Goal: Use online tool/utility: Utilize a website feature to perform a specific function

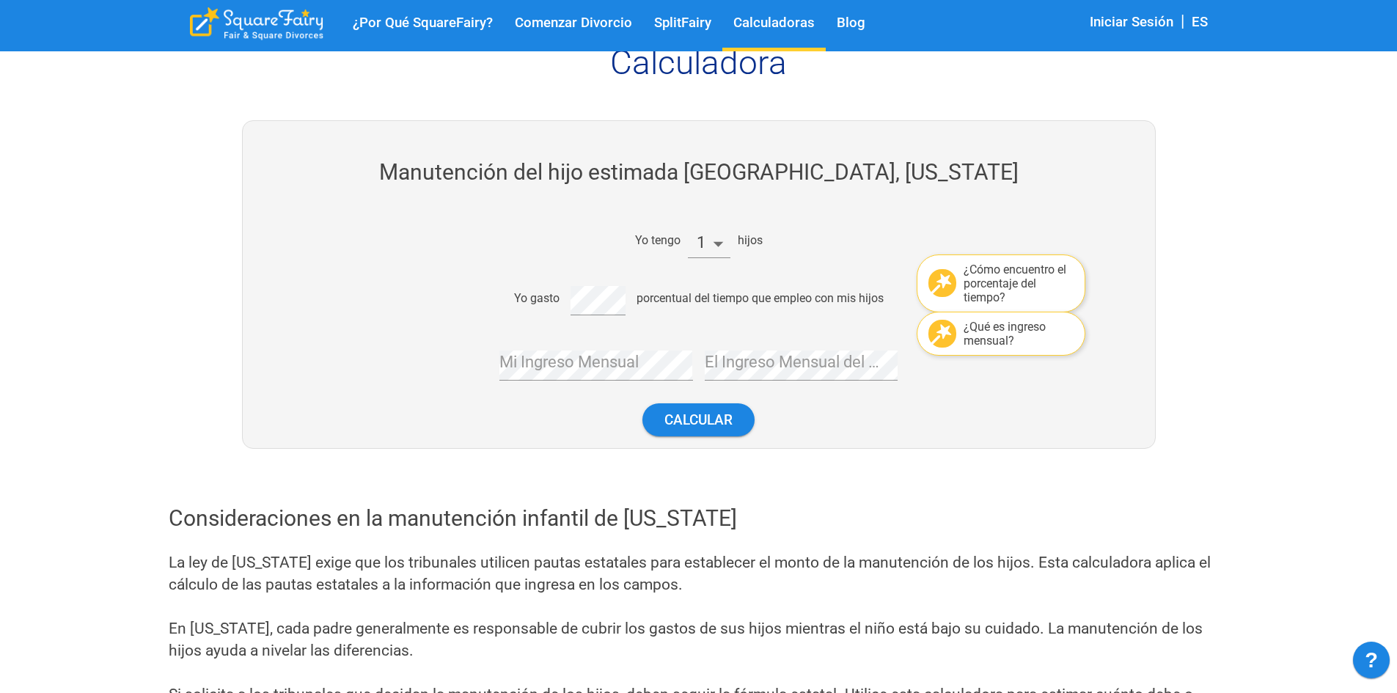
scroll to position [147, 0]
click at [549, 306] on div "Yo gasto porcentual del tiempo que empleo con mis hijos" at bounding box center [693, 296] width 616 height 35
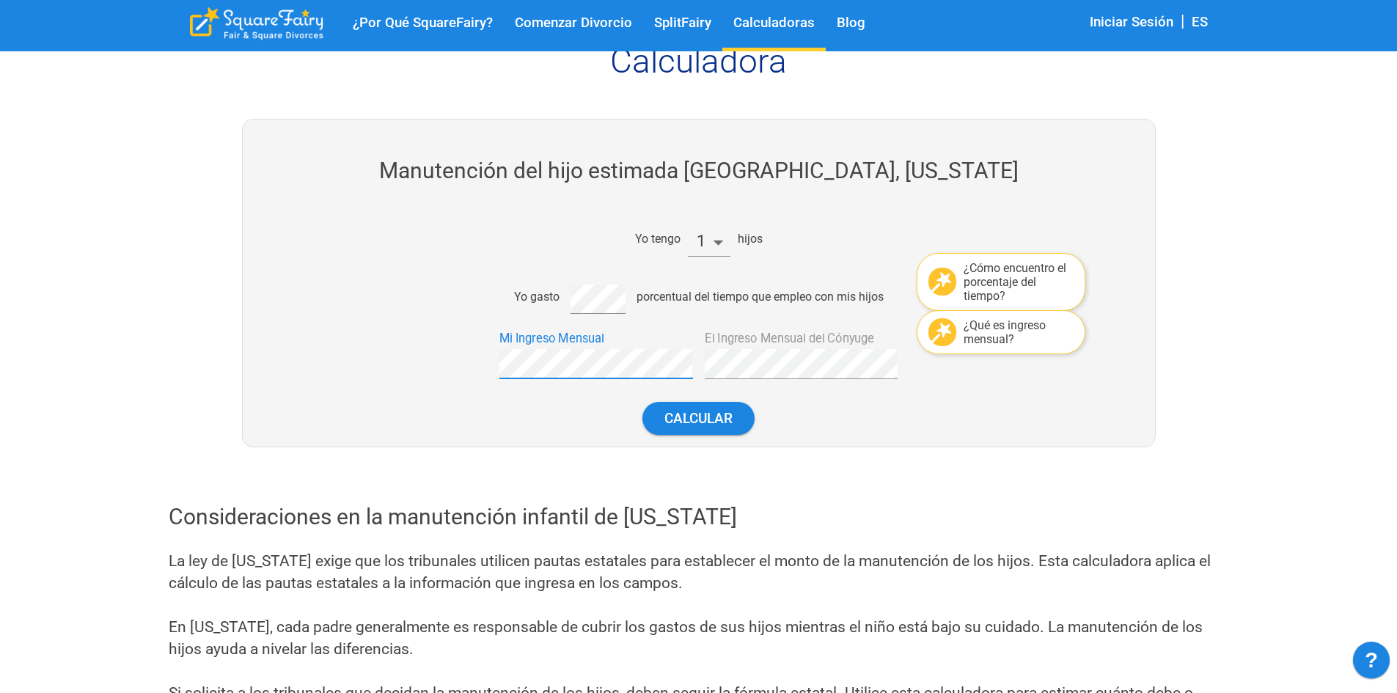
click at [449, 367] on div at bounding box center [436, 353] width 103 height 54
click at [703, 419] on button "Calcular" at bounding box center [698, 418] width 112 height 33
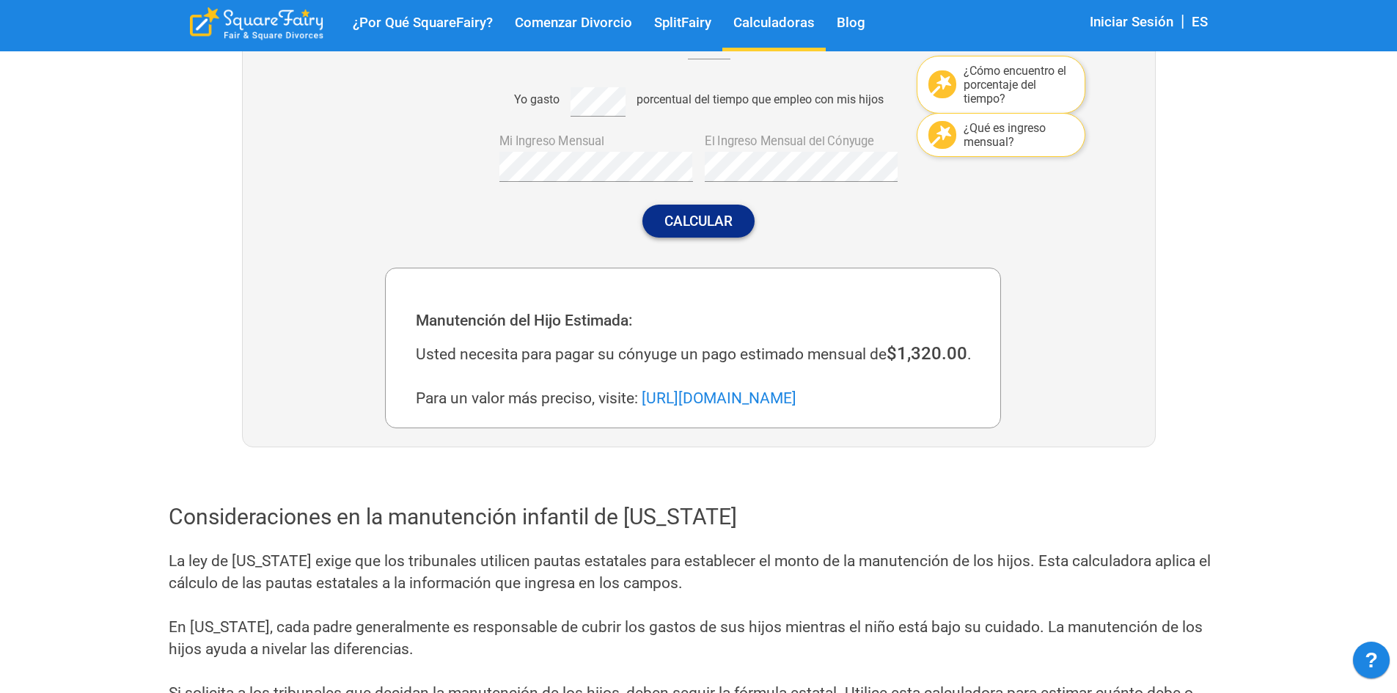
scroll to position [345, 0]
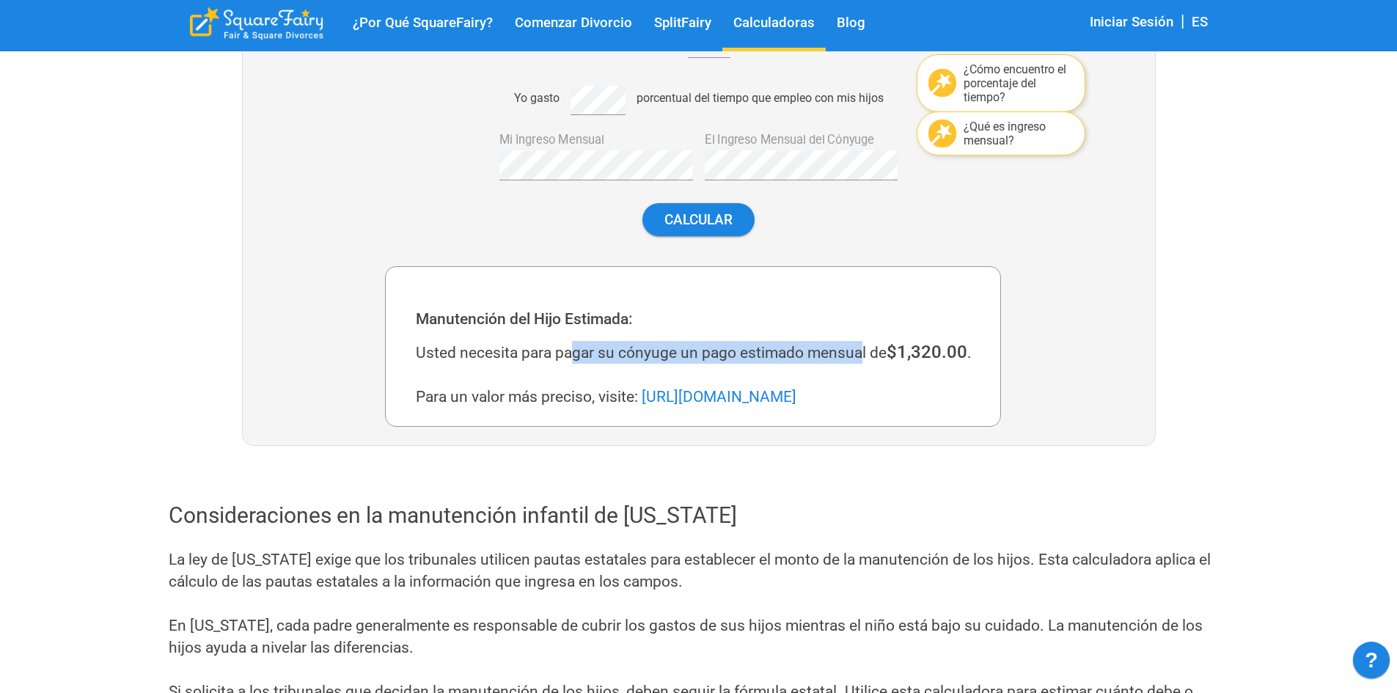
drag, startPoint x: 578, startPoint y: 349, endPoint x: 864, endPoint y: 355, distance: 286.1
click at [864, 355] on div "Usted necesita para pagar su cónyuge un pago estimado mensual de $1,320.00 . Pa…" at bounding box center [699, 374] width 566 height 67
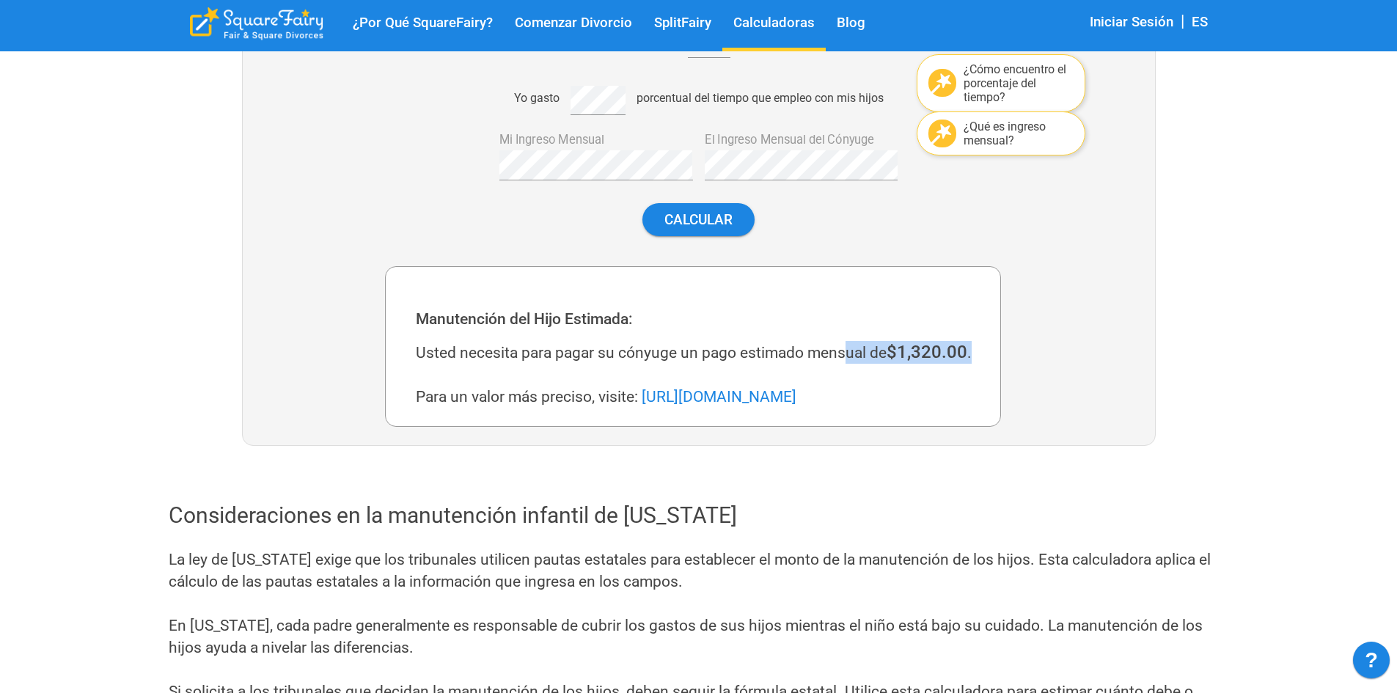
drag, startPoint x: 981, startPoint y: 350, endPoint x: 816, endPoint y: 348, distance: 165.8
click at [834, 350] on div "Usted necesita para pagar su cónyuge un pago estimado mensual de $1,320.00 . Pa…" at bounding box center [699, 374] width 566 height 67
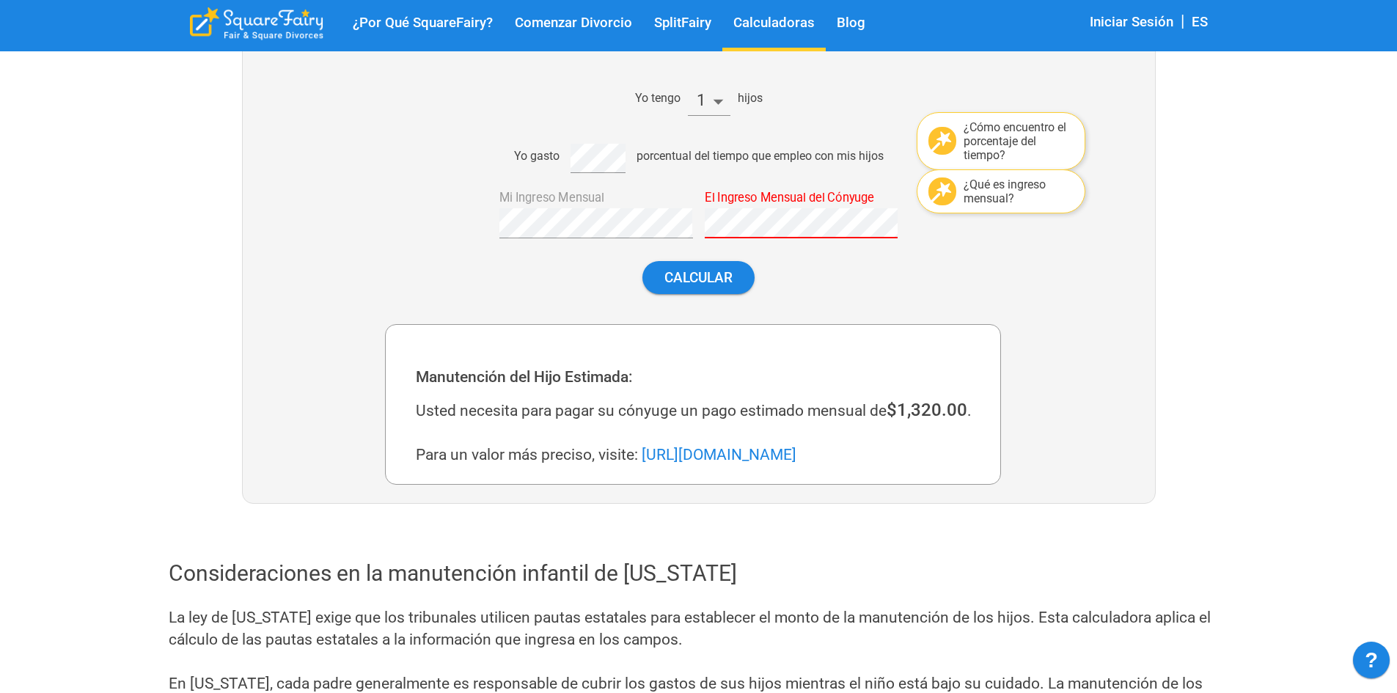
scroll to position [199, 0]
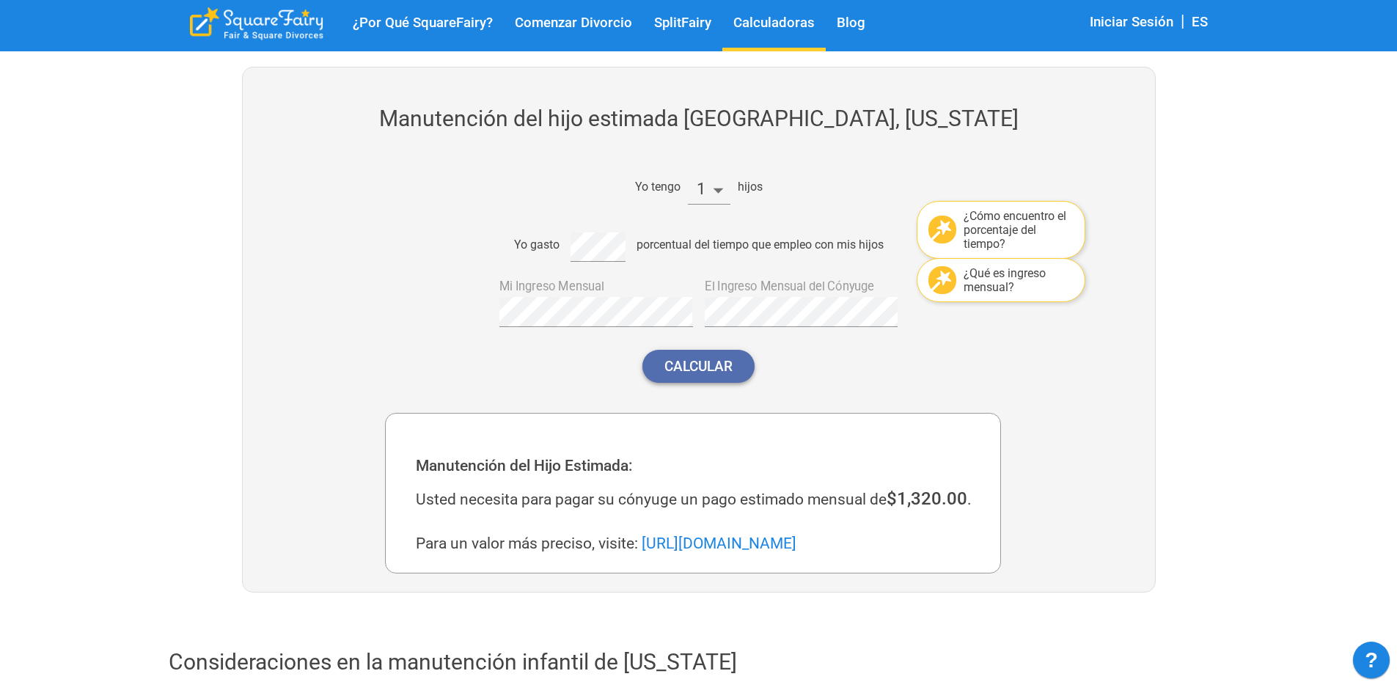
click at [710, 367] on button "Calcular" at bounding box center [698, 366] width 112 height 33
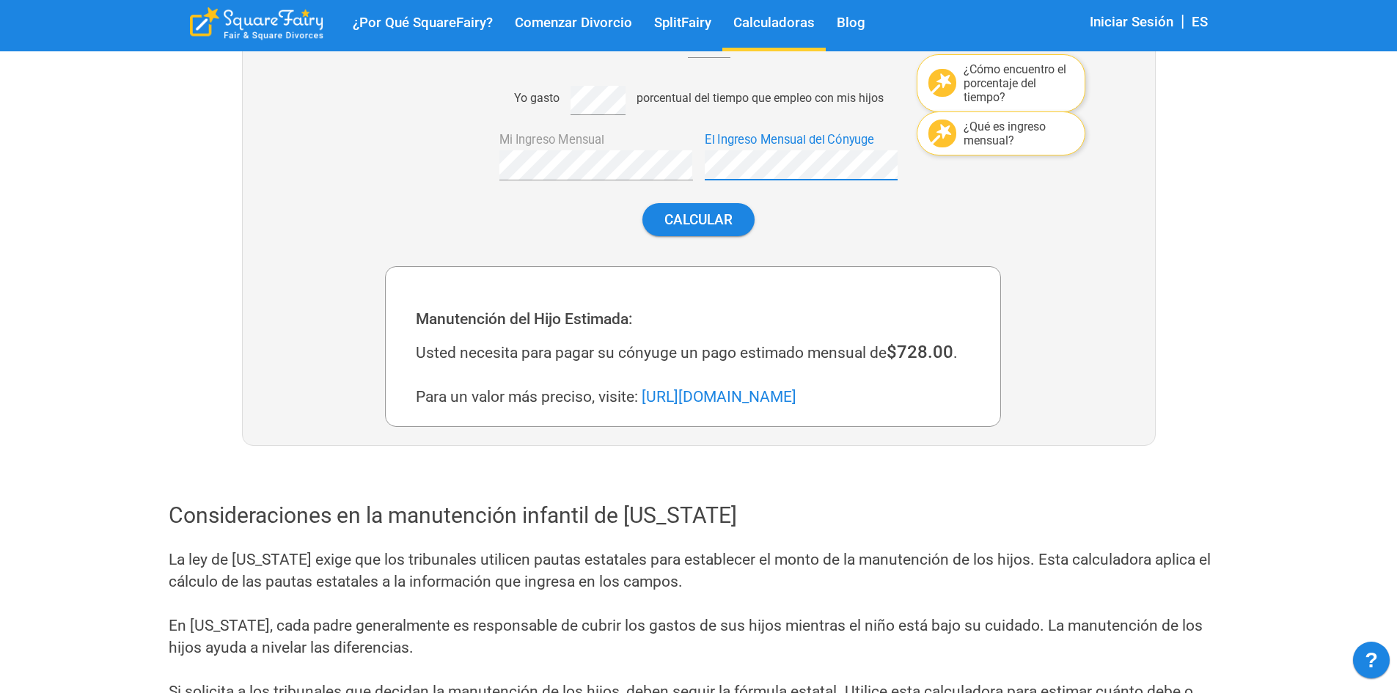
click at [661, 163] on div "Yo tengo 1 hijos ¿Cómo encuentro el porcentaje del tiempo? Yo gasto porcentual …" at bounding box center [693, 130] width 616 height 236
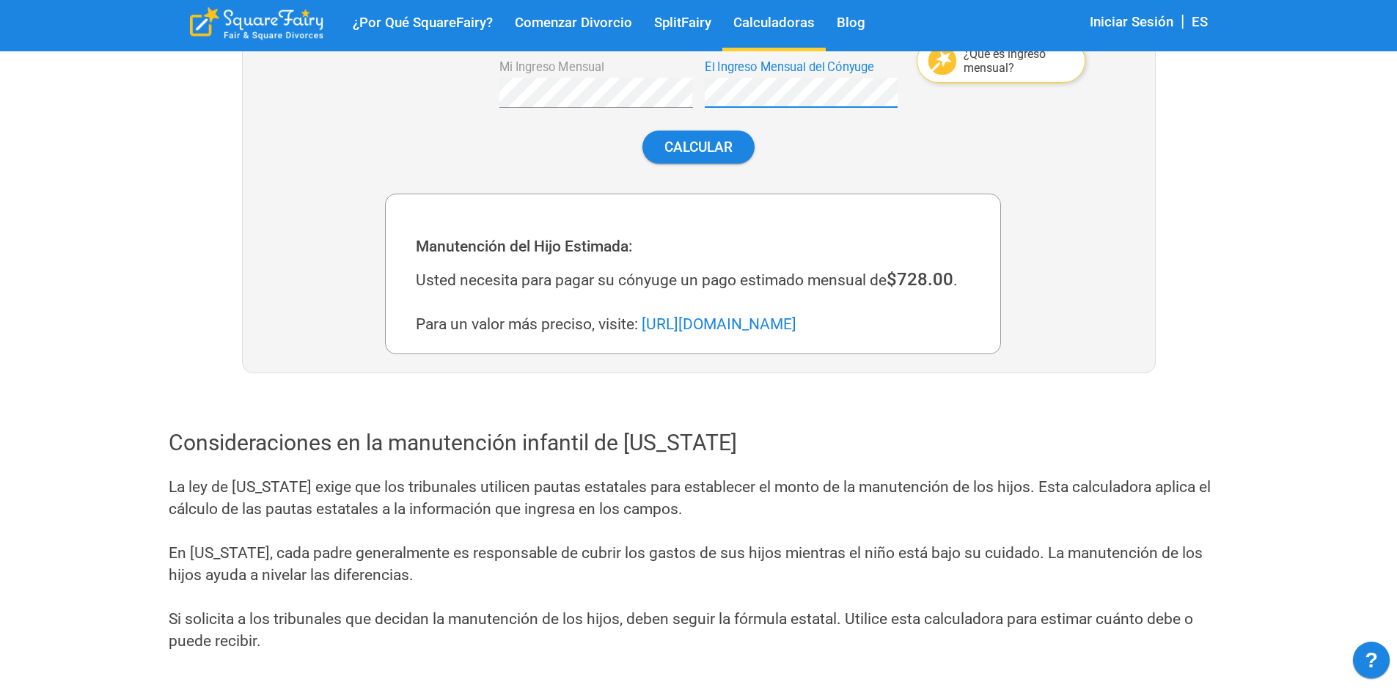
scroll to position [565, 0]
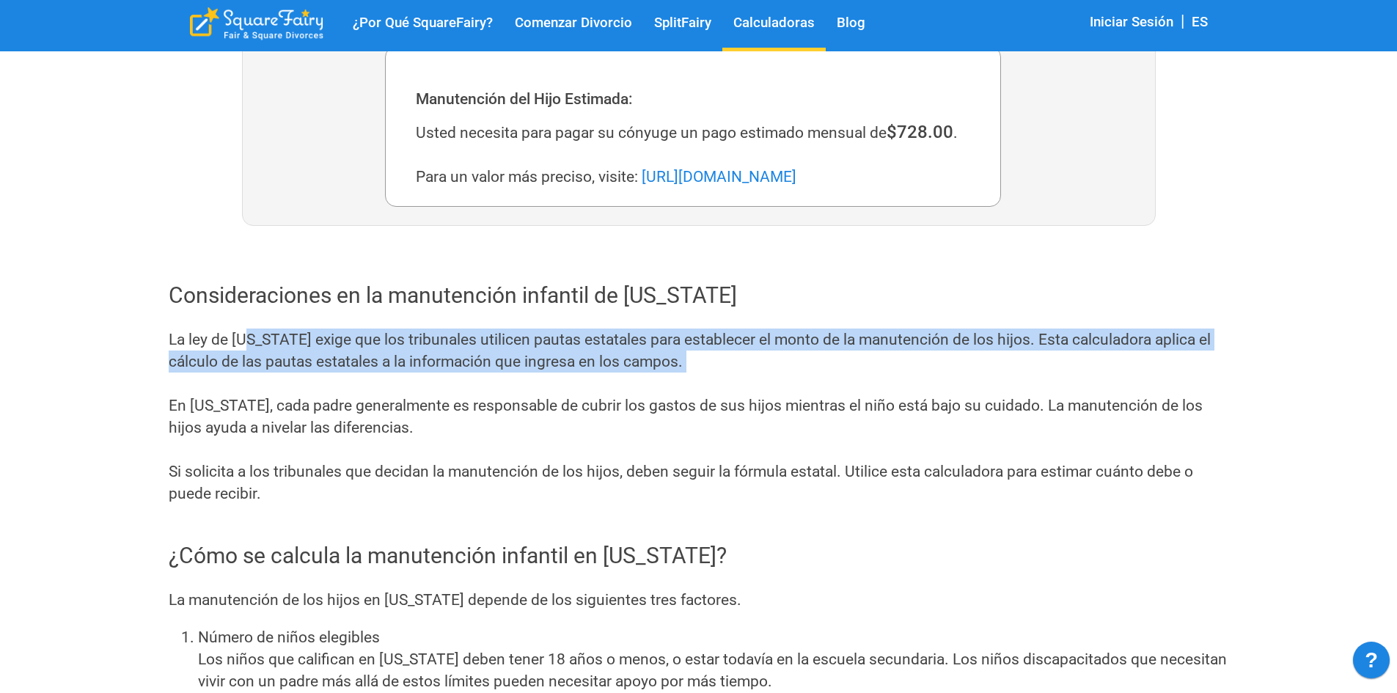
drag, startPoint x: 248, startPoint y: 340, endPoint x: 329, endPoint y: 393, distance: 96.8
click at [329, 393] on div "La ley de [US_STATE] exige que los tribunales utilicen pautas estatales para es…" at bounding box center [699, 417] width 1060 height 176
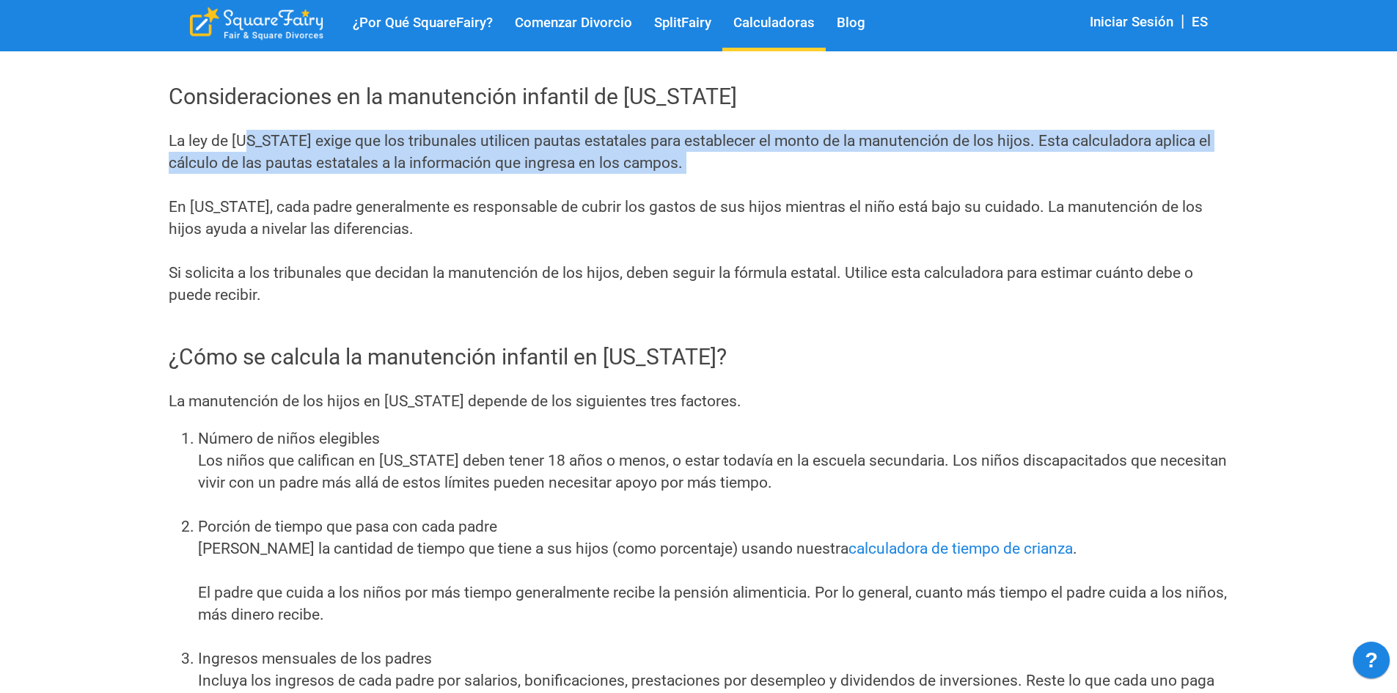
scroll to position [785, 0]
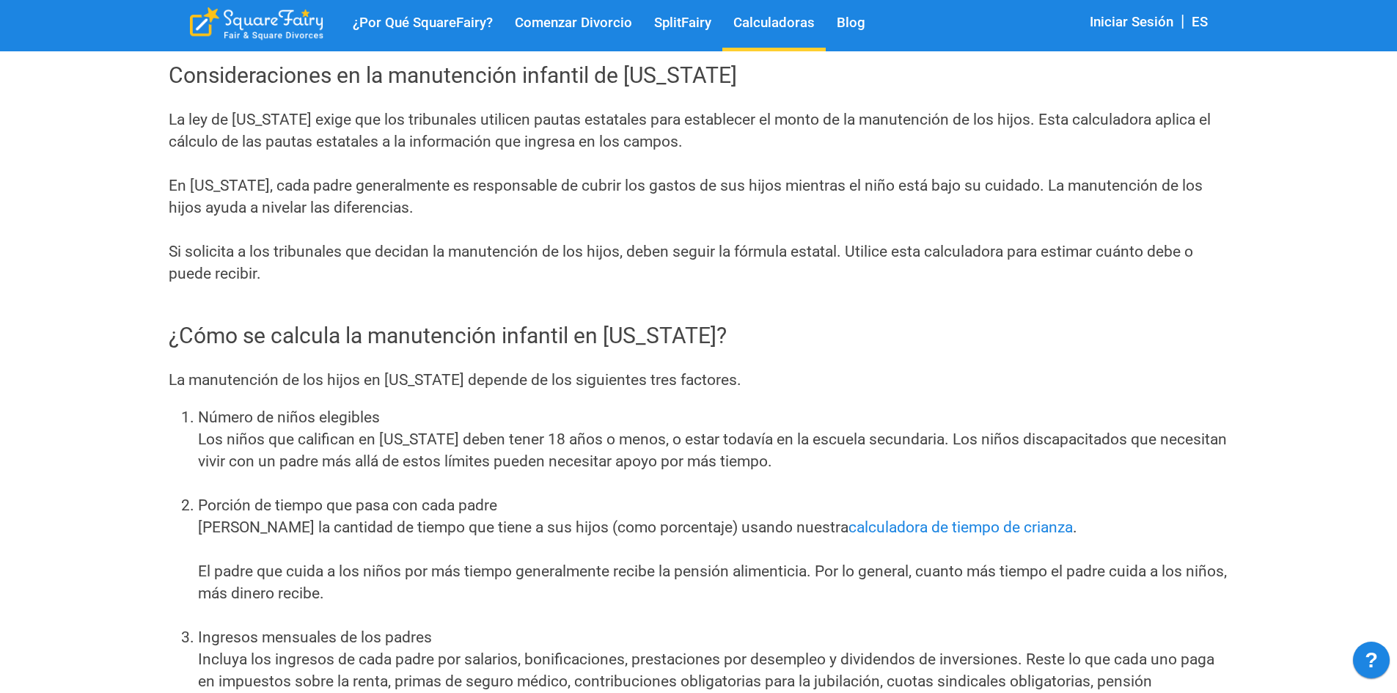
click at [381, 183] on div "La ley de [US_STATE] exige que los tribunales utilicen pautas estatales para es…" at bounding box center [699, 197] width 1060 height 176
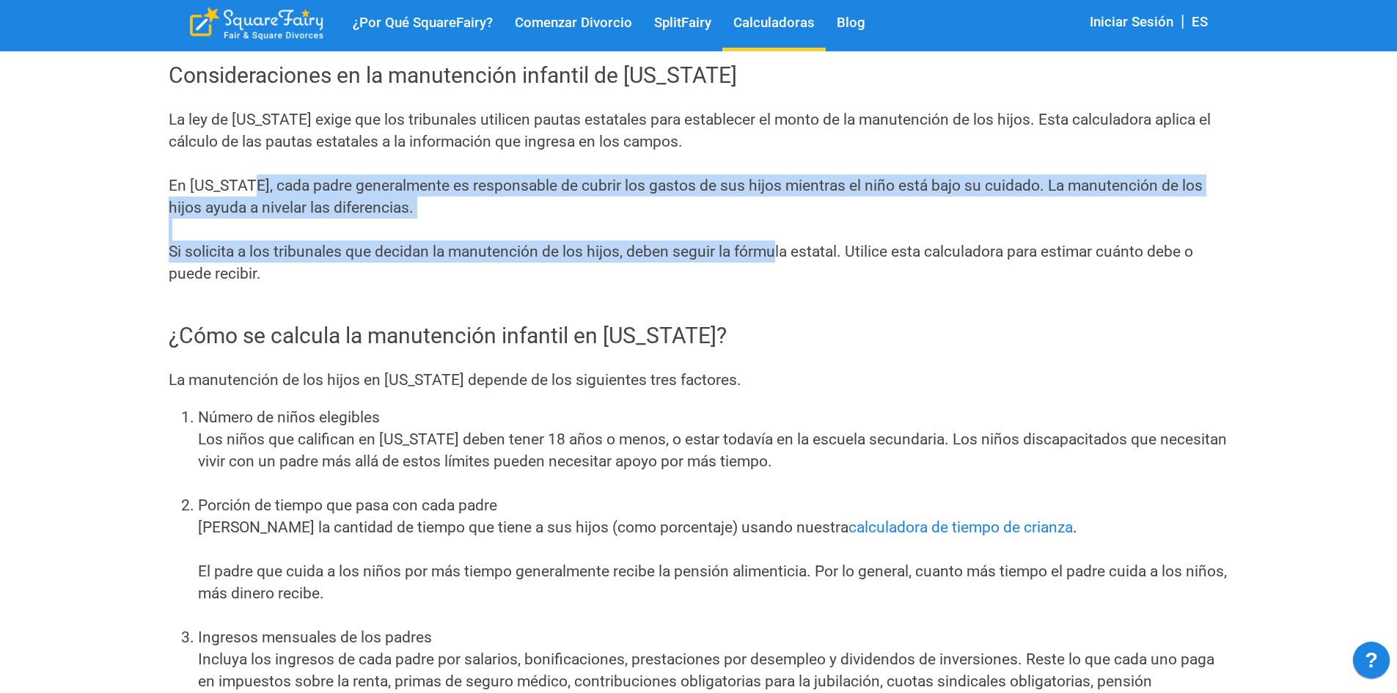
drag, startPoint x: 245, startPoint y: 188, endPoint x: 779, endPoint y: 257, distance: 538.3
click at [779, 257] on div "La ley de [US_STATE] exige que los tribunales utilicen pautas estatales para es…" at bounding box center [699, 197] width 1060 height 176
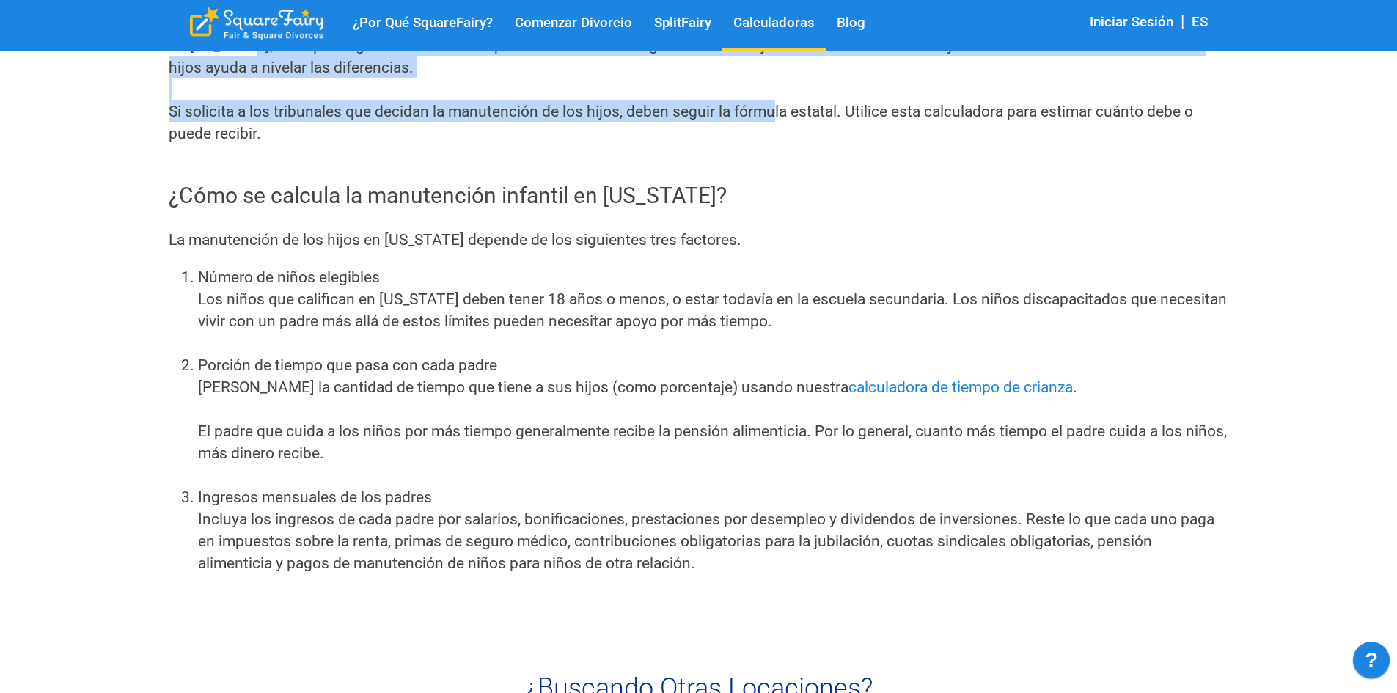
scroll to position [932, 0]
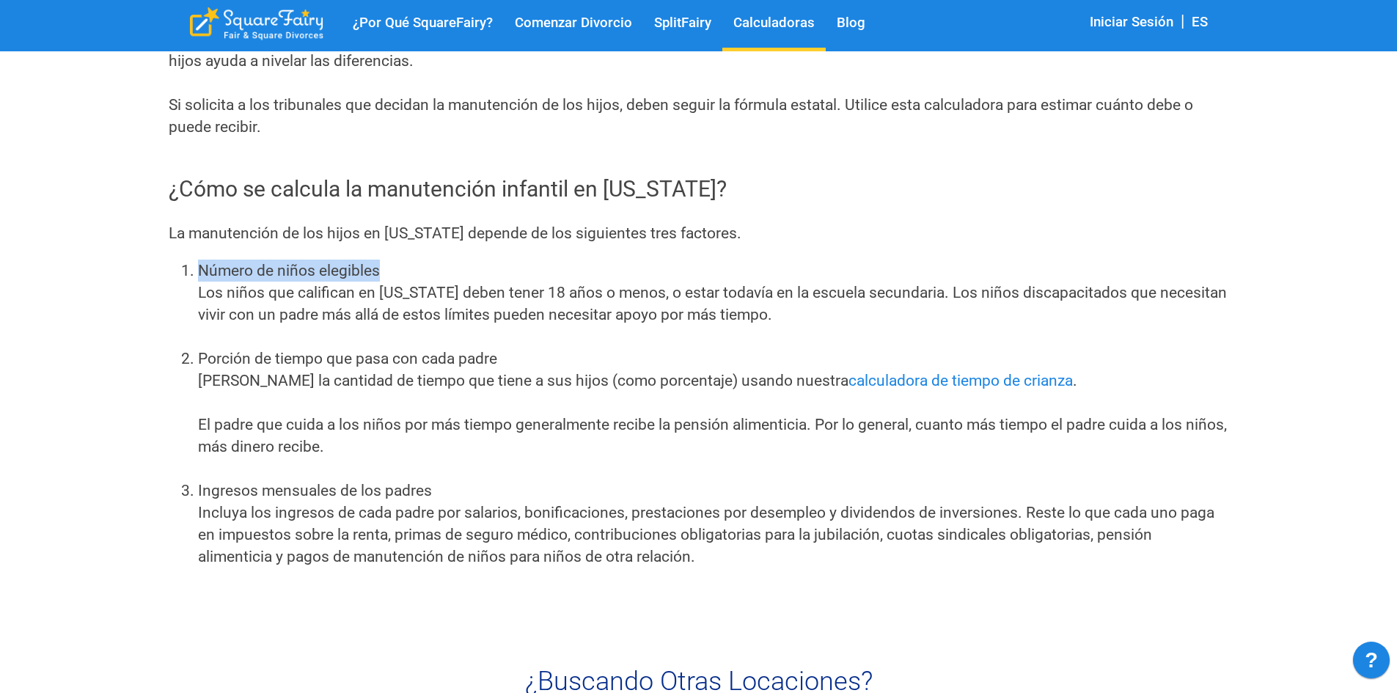
drag, startPoint x: 193, startPoint y: 258, endPoint x: 454, endPoint y: 280, distance: 262.0
click at [454, 280] on div "Consideraciones en la manutención infantil de [US_STATE] La ley de [US_STATE] e…" at bounding box center [699, 251] width 1060 height 675
click at [277, 297] on li "Número de niños elegibles Los niños que califican en [US_STATE] deben tener 18 …" at bounding box center [713, 304] width 1031 height 88
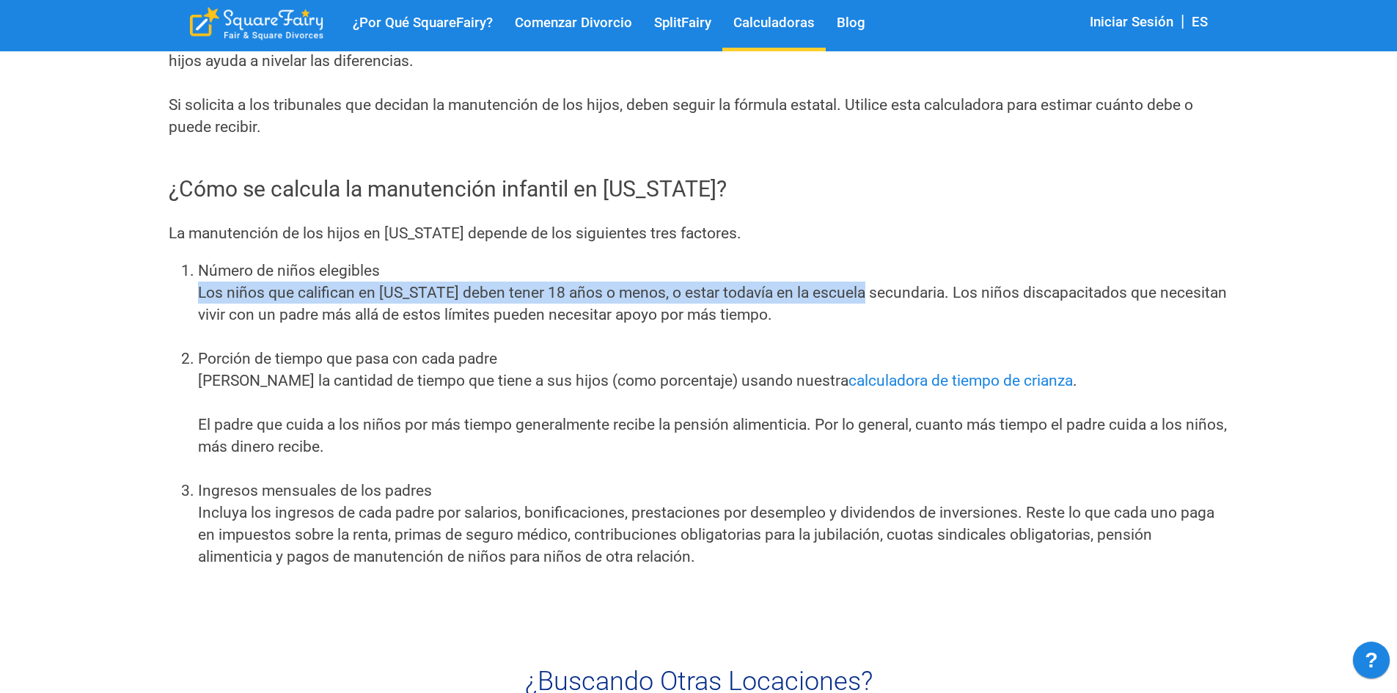
drag, startPoint x: 197, startPoint y: 297, endPoint x: 849, endPoint y: 298, distance: 652.0
click at [849, 298] on ol "Número de niños elegibles Los niños que califican en [US_STATE] deben tener 18 …" at bounding box center [699, 425] width 1060 height 330
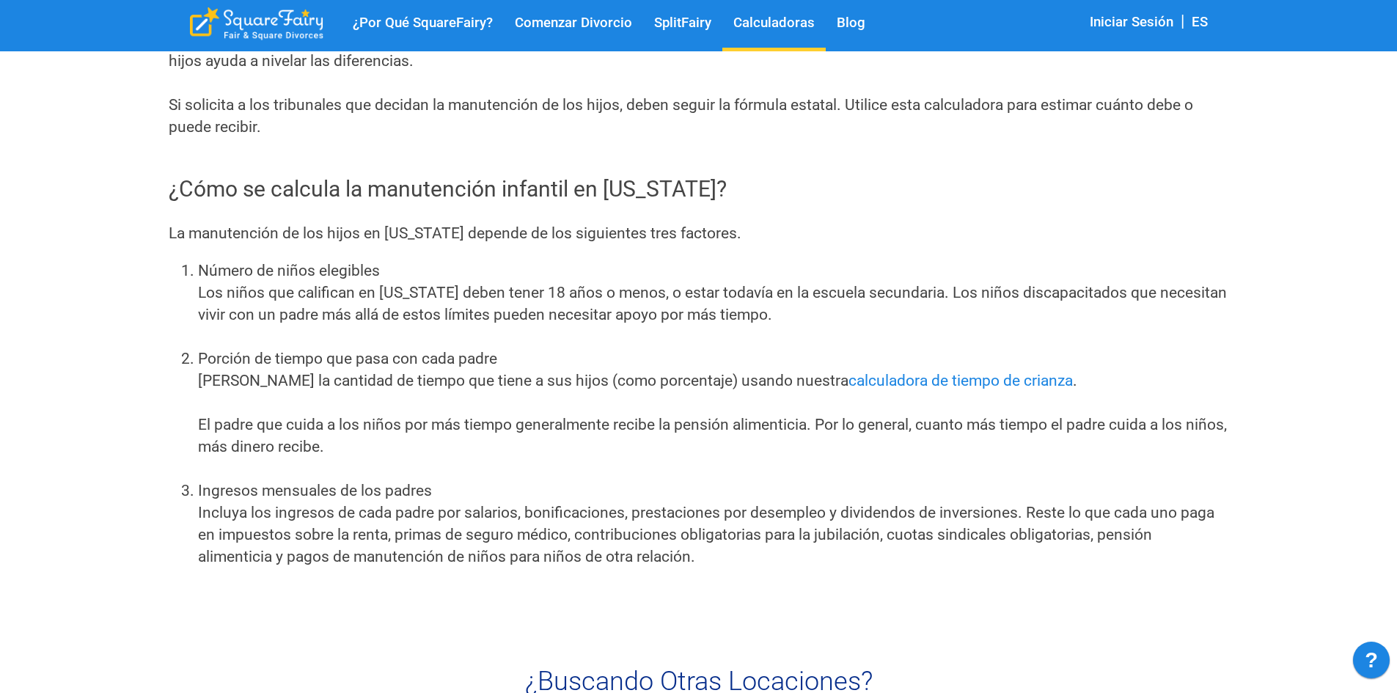
click at [849, 309] on li "Número de niños elegibles Los niños que califican en [US_STATE] deben tener 18 …" at bounding box center [713, 304] width 1031 height 88
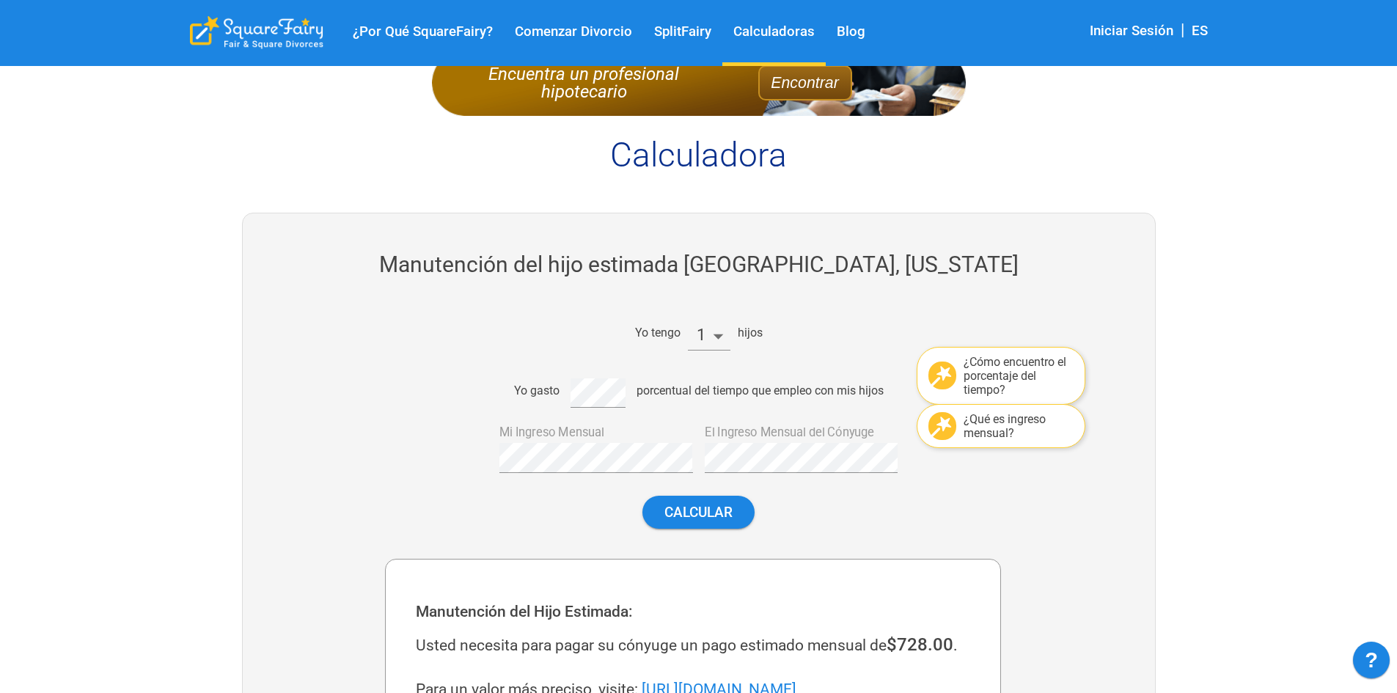
scroll to position [0, 0]
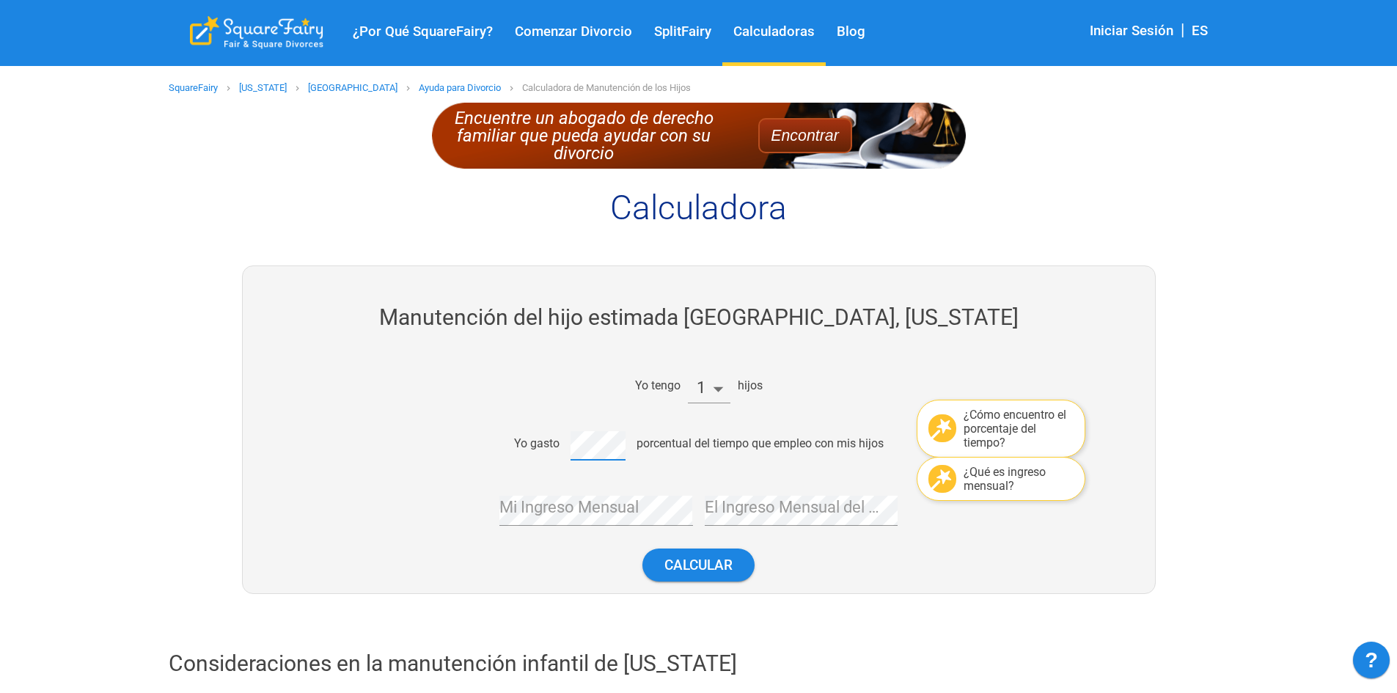
click at [543, 441] on div "Yo gasto porcentual del tiempo que empleo con mis hijos" at bounding box center [693, 443] width 616 height 35
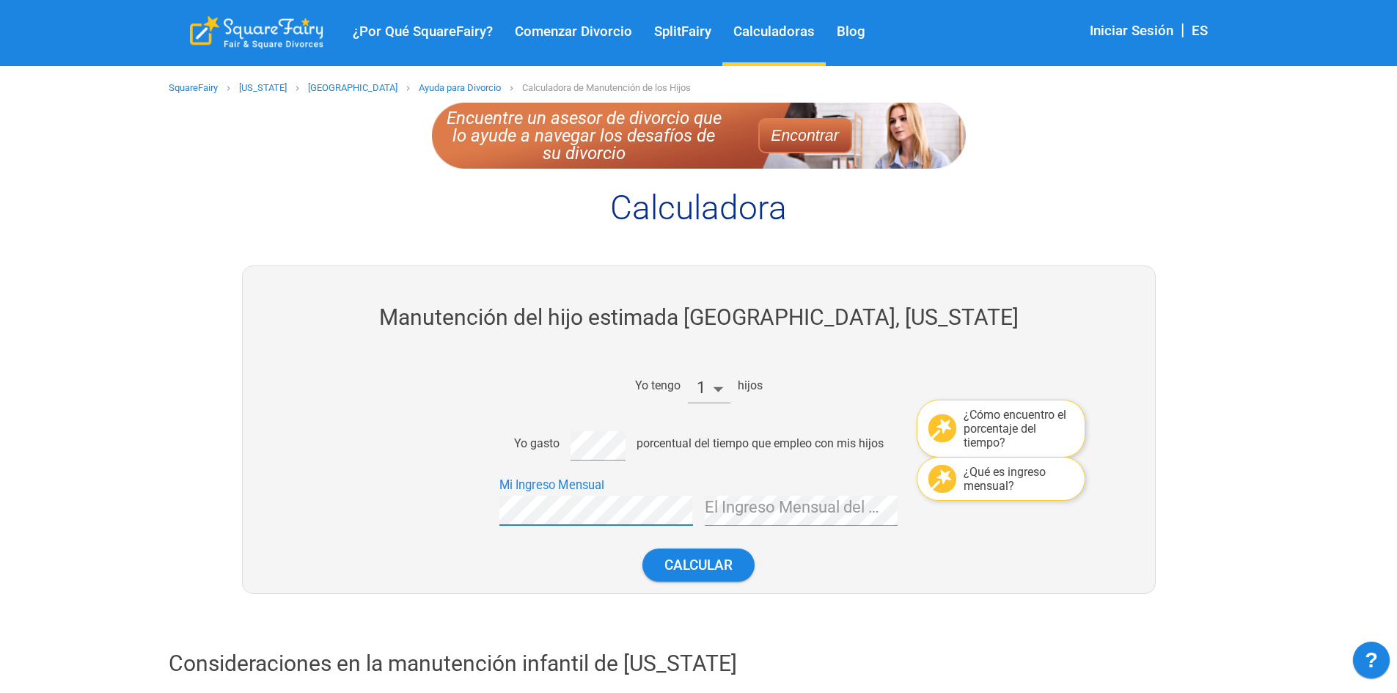
click at [816, 527] on div "Yo tengo 1 hijos ¿Cómo encuentro el porcentaje del tiempo? Yo gasto porcentual …" at bounding box center [693, 475] width 616 height 236
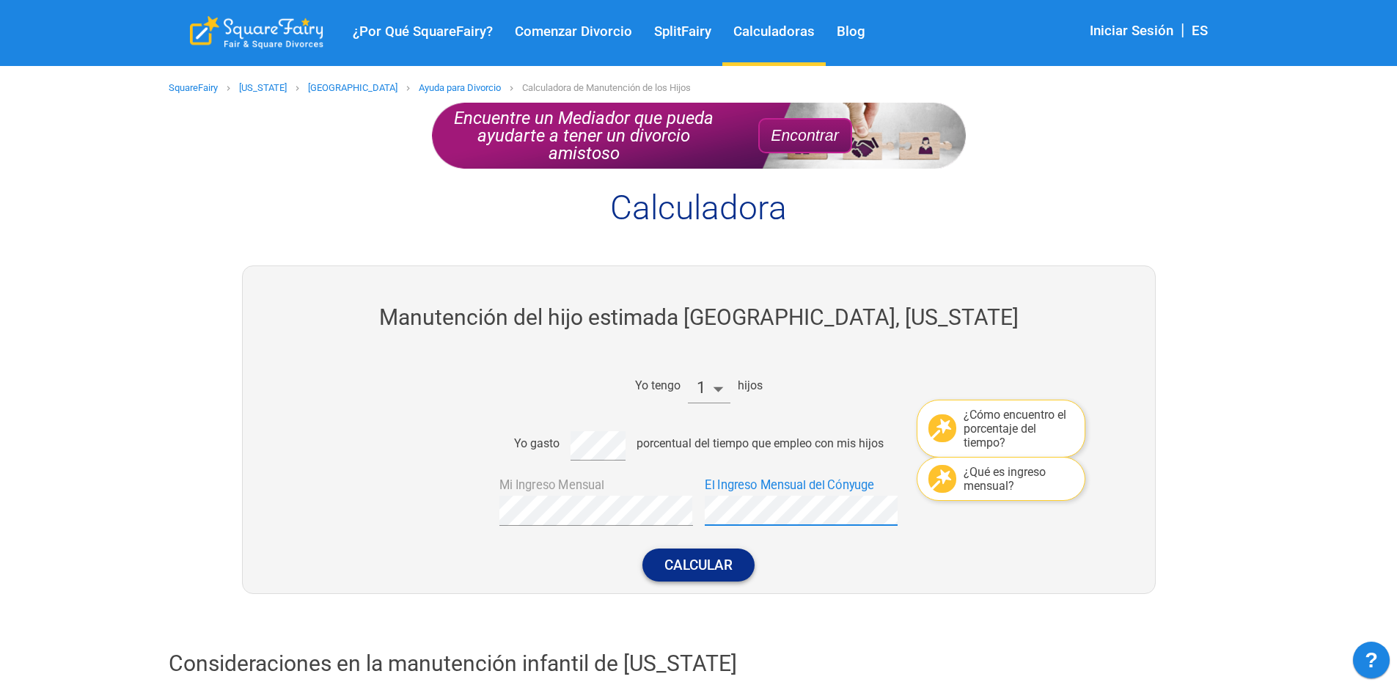
click at [744, 567] on button "Calcular" at bounding box center [698, 565] width 112 height 33
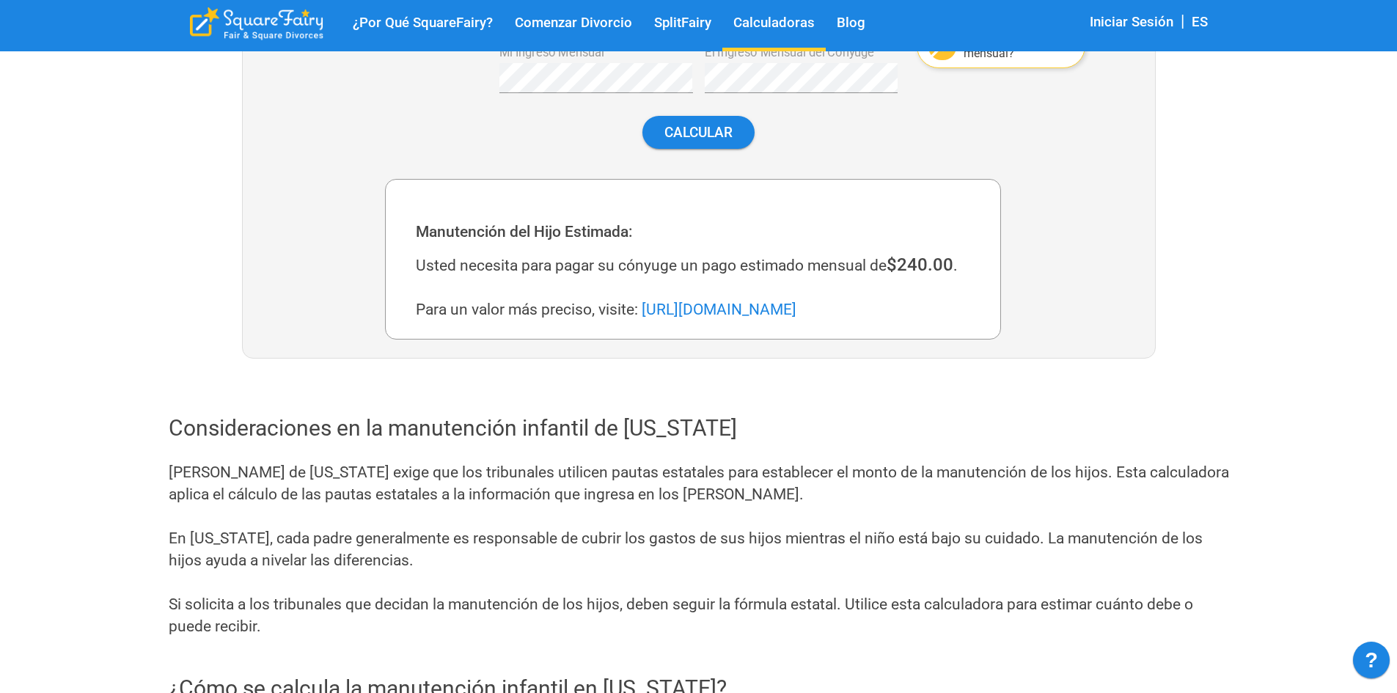
scroll to position [359, 0]
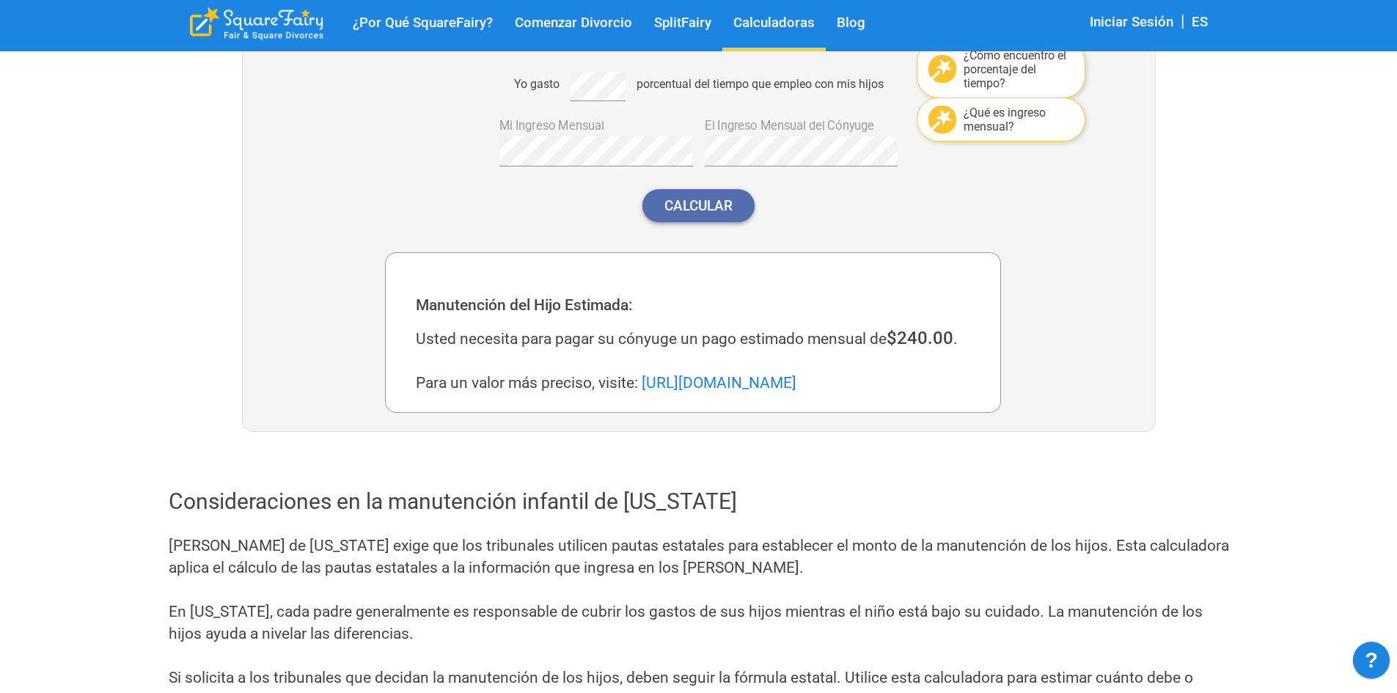
click at [712, 205] on button "Calcular" at bounding box center [698, 205] width 112 height 33
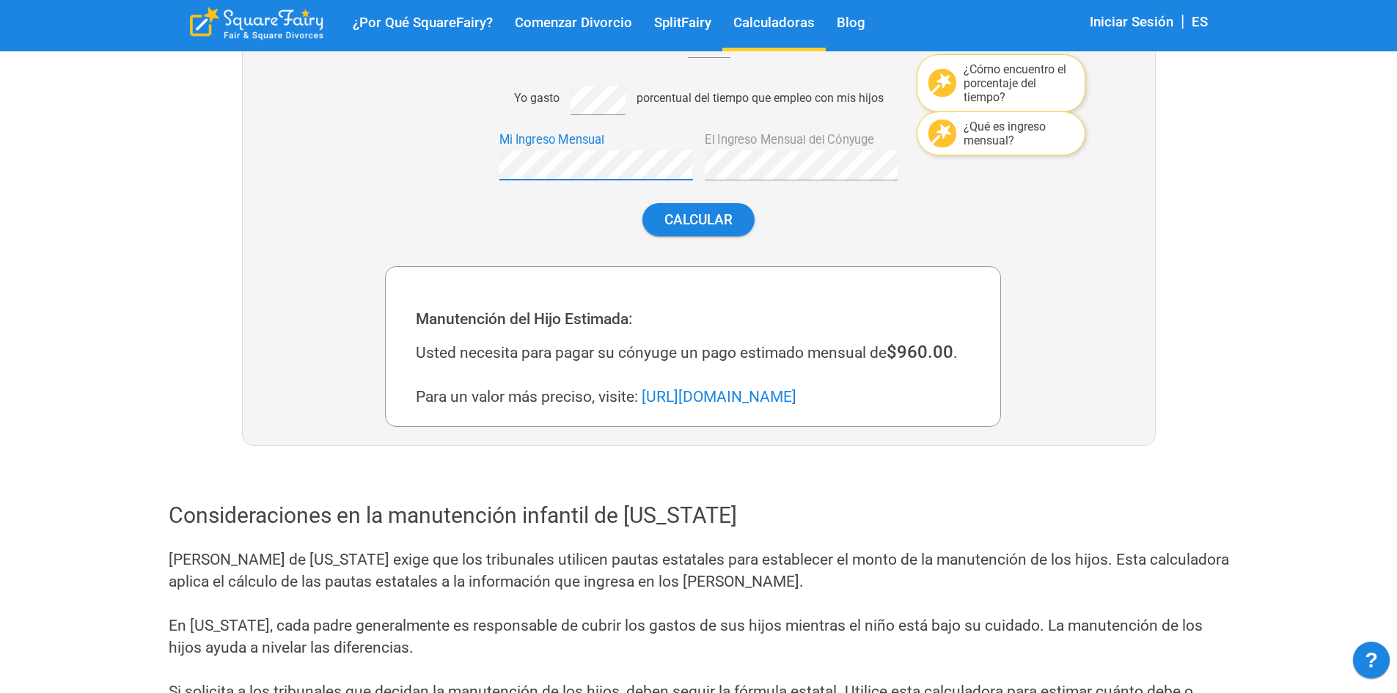
click at [472, 160] on div "Yo tengo 1 hijos ¿Cómo encuentro el porcentaje del tiempo? Yo gasto porcentual …" at bounding box center [693, 130] width 616 height 236
click at [700, 228] on button "Calcular" at bounding box center [698, 219] width 112 height 33
click at [458, 164] on div "Yo tengo 1 hijos ¿Cómo encuentro el porcentaje del tiempo? Yo gasto porcentual …" at bounding box center [693, 130] width 616 height 236
click at [724, 221] on button "Calcular" at bounding box center [698, 219] width 112 height 33
click at [430, 163] on div "Yo tengo 1 hijos ¿Cómo encuentro el porcentaje del tiempo? Yo gasto porcentual …" at bounding box center [693, 130] width 616 height 236
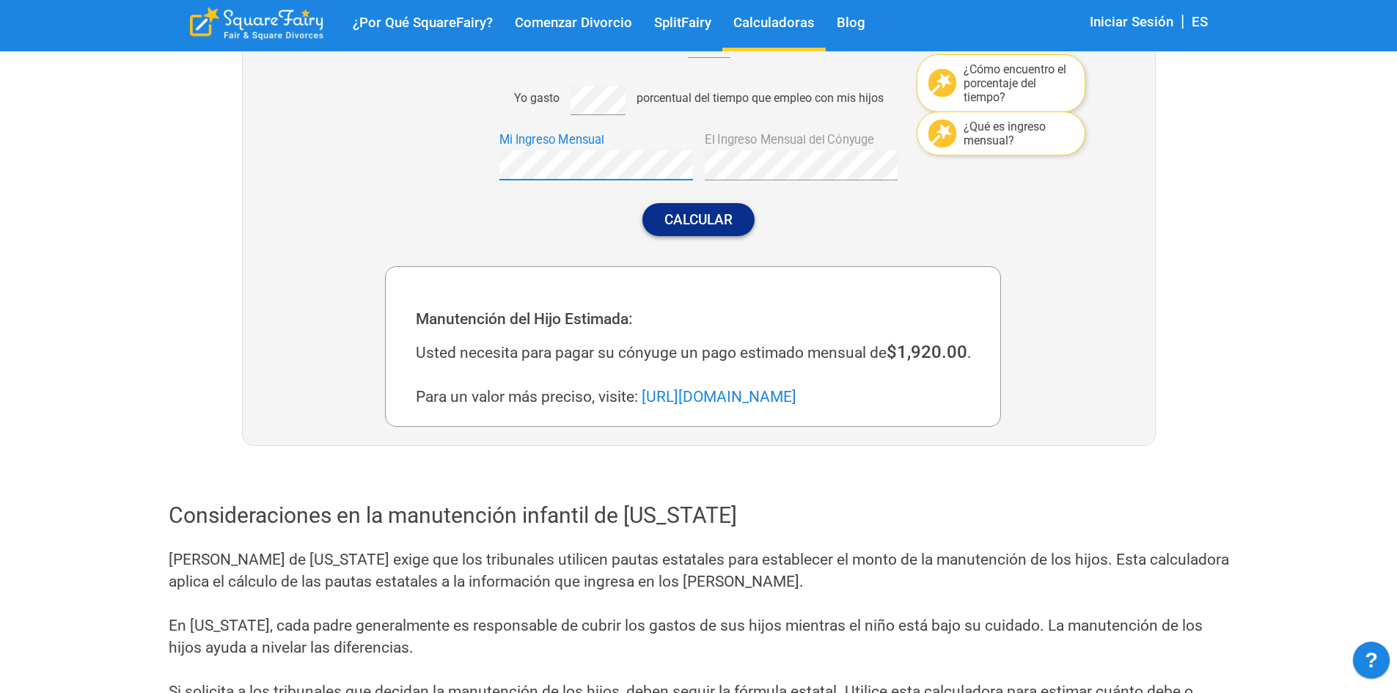
click at [725, 215] on button "Calcular" at bounding box center [698, 219] width 112 height 33
click at [496, 161] on div "Mi Ingreso Mensual" at bounding box center [590, 154] width 205 height 54
click at [713, 213] on button "Calcular" at bounding box center [698, 219] width 112 height 33
click at [708, 211] on button "Calcular" at bounding box center [698, 219] width 112 height 33
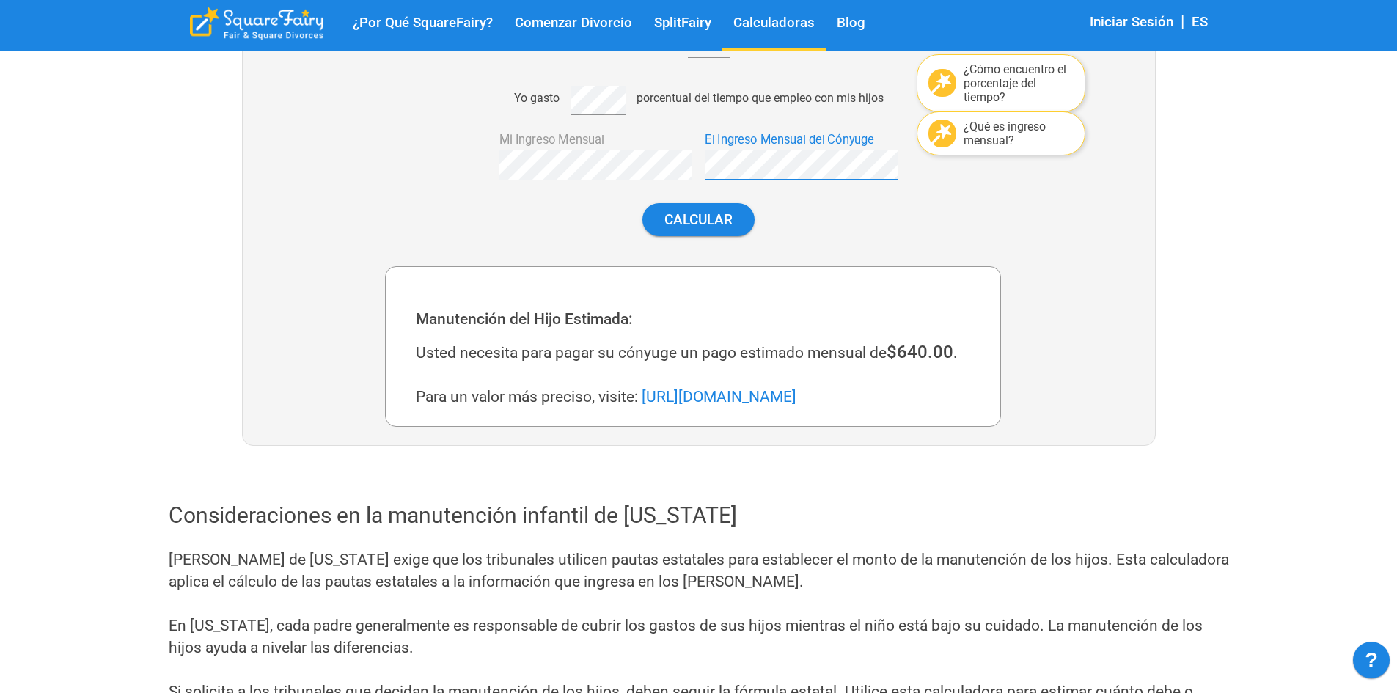
click at [676, 163] on div "Yo tengo 1 hijos ¿Cómo encuentro el porcentaje del tiempo? Yo gasto porcentual …" at bounding box center [693, 130] width 616 height 236
click at [436, 162] on div "Yo tengo 1 hijos ¿Cómo encuentro el porcentaje del tiempo? Yo gasto porcentual …" at bounding box center [693, 130] width 616 height 236
click at [708, 213] on button "Calcular" at bounding box center [698, 219] width 112 height 33
click at [410, 200] on div "Calcular" at bounding box center [693, 219] width 616 height 56
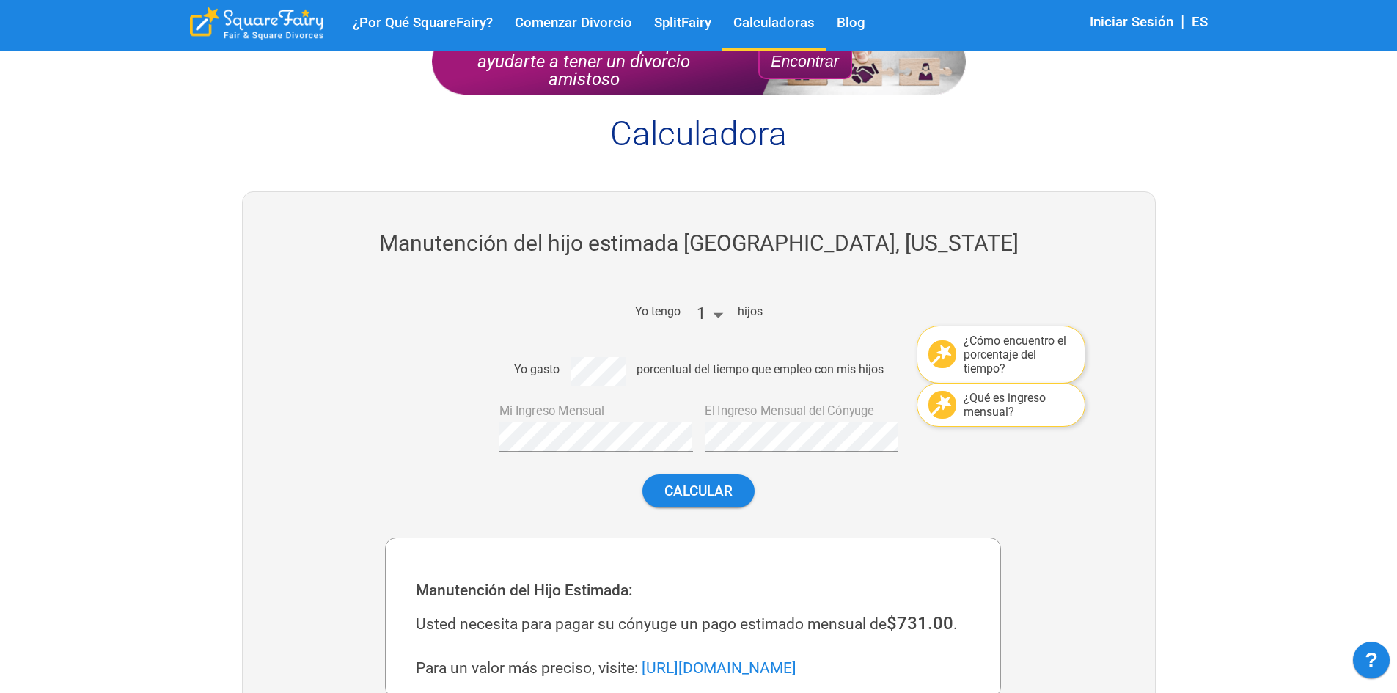
scroll to position [220, 0]
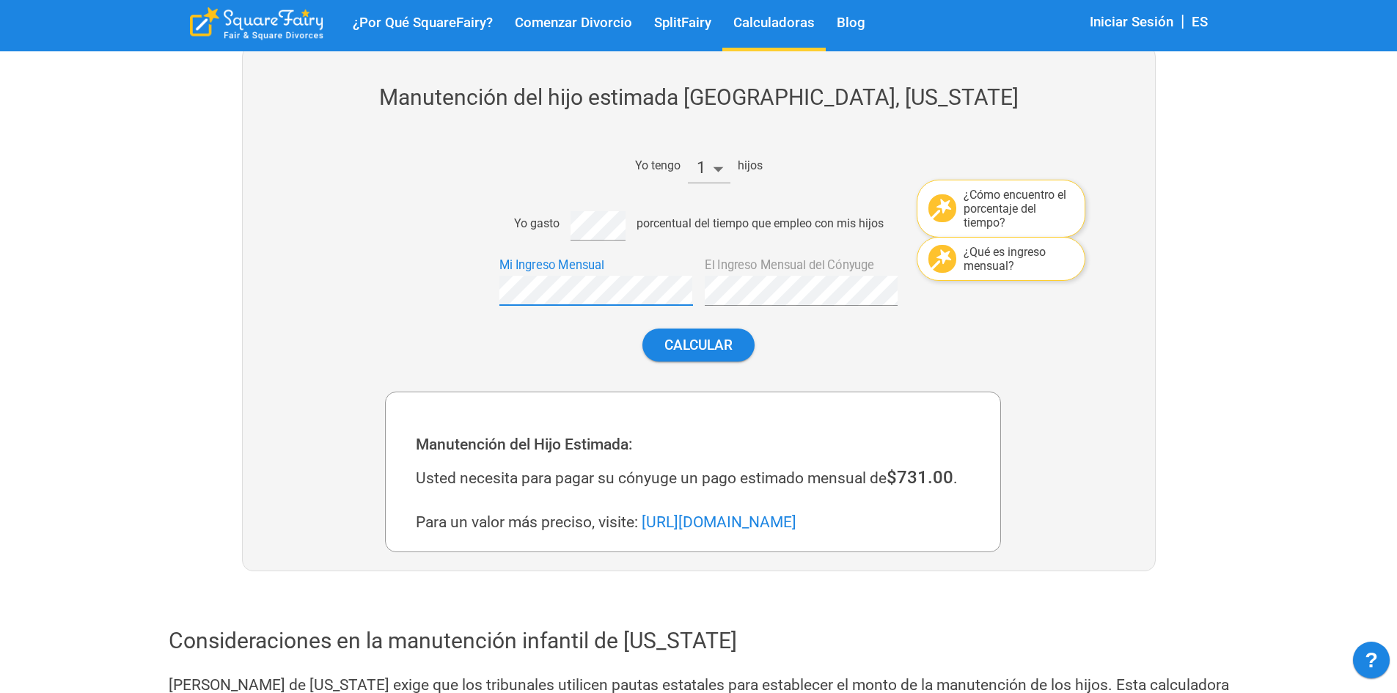
click at [447, 294] on div "Yo tengo 1 hijos ¿Cómo encuentro el porcentaje del tiempo? Yo gasto porcentual …" at bounding box center [693, 255] width 616 height 236
click at [679, 334] on button "Calcular" at bounding box center [698, 345] width 112 height 33
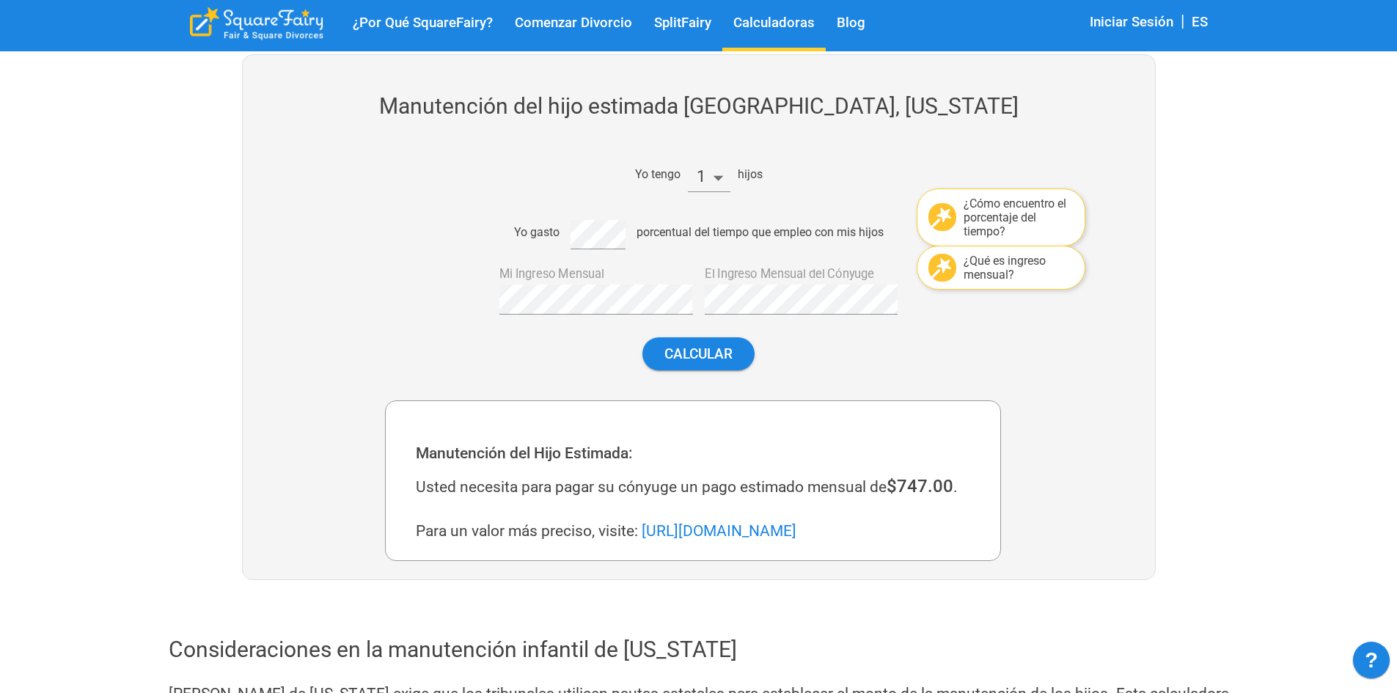
scroll to position [199, 0]
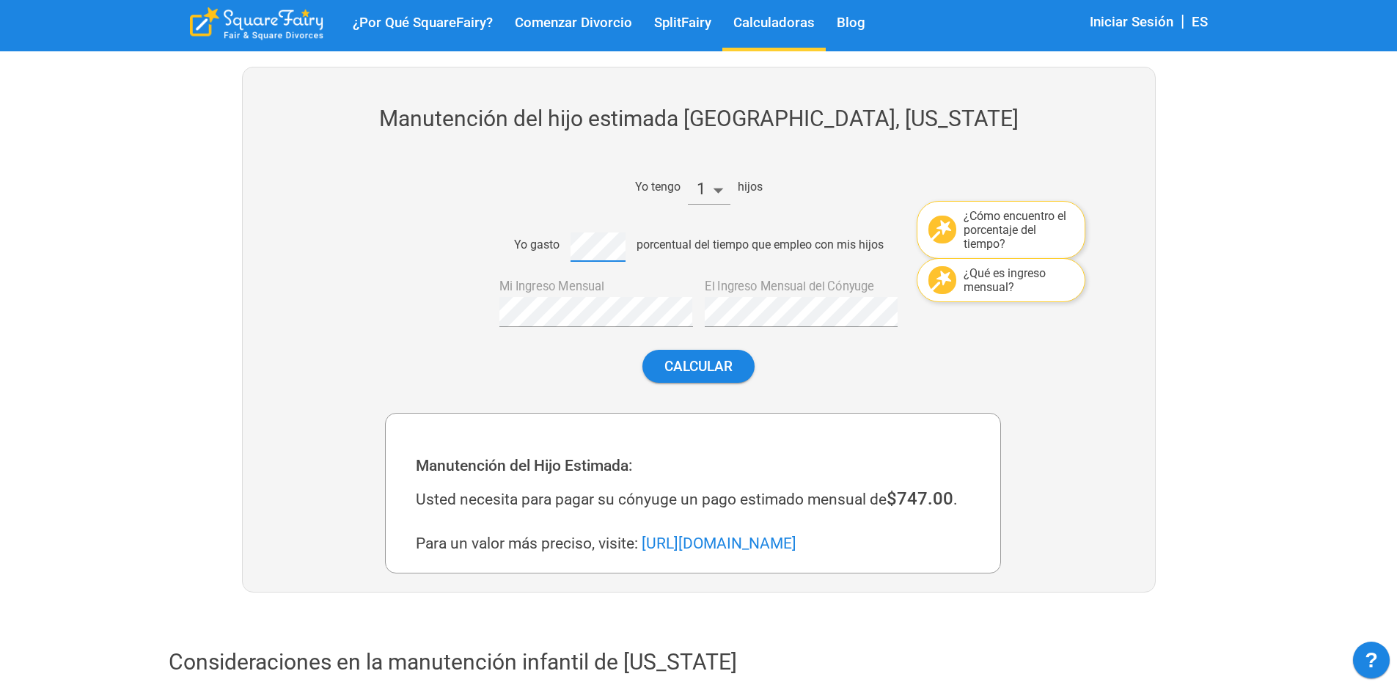
click at [548, 249] on div "Yo gasto porcentual del tiempo que empleo con mis hijos" at bounding box center [693, 244] width 616 height 35
click at [695, 360] on button "Calcular" at bounding box center [698, 366] width 112 height 33
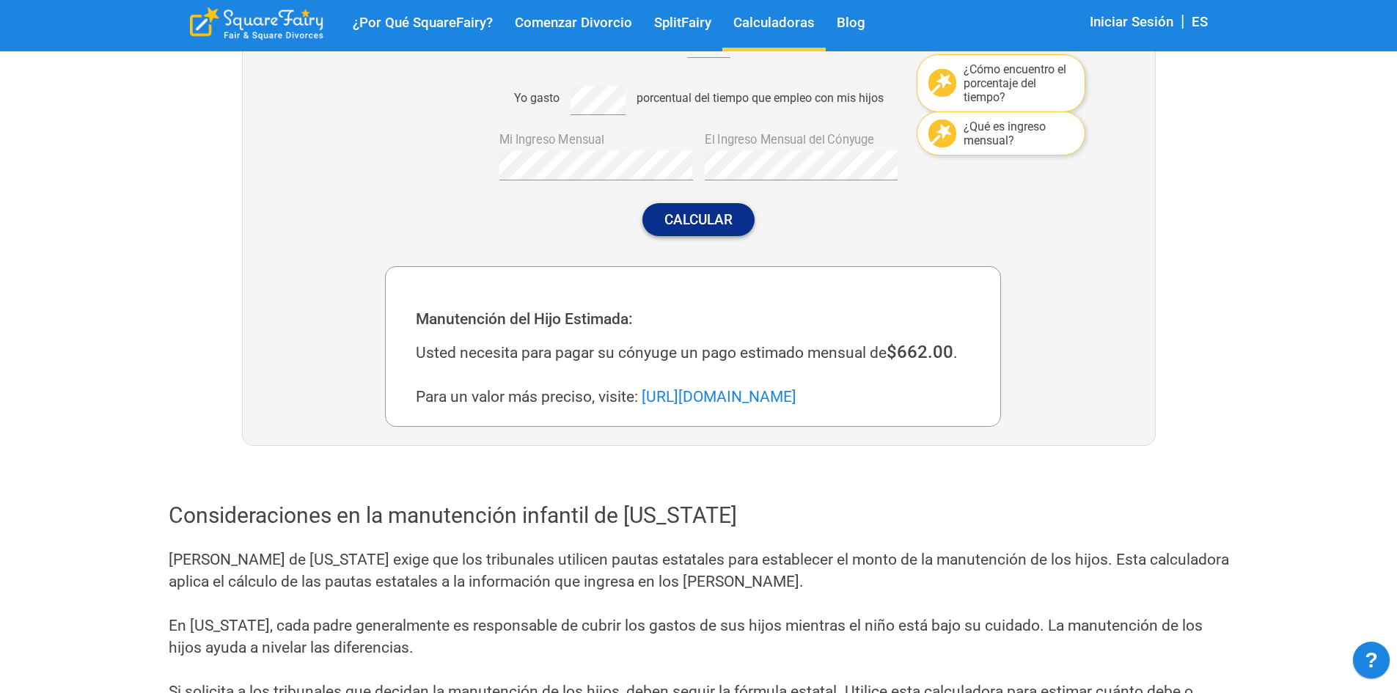
scroll to position [125, 0]
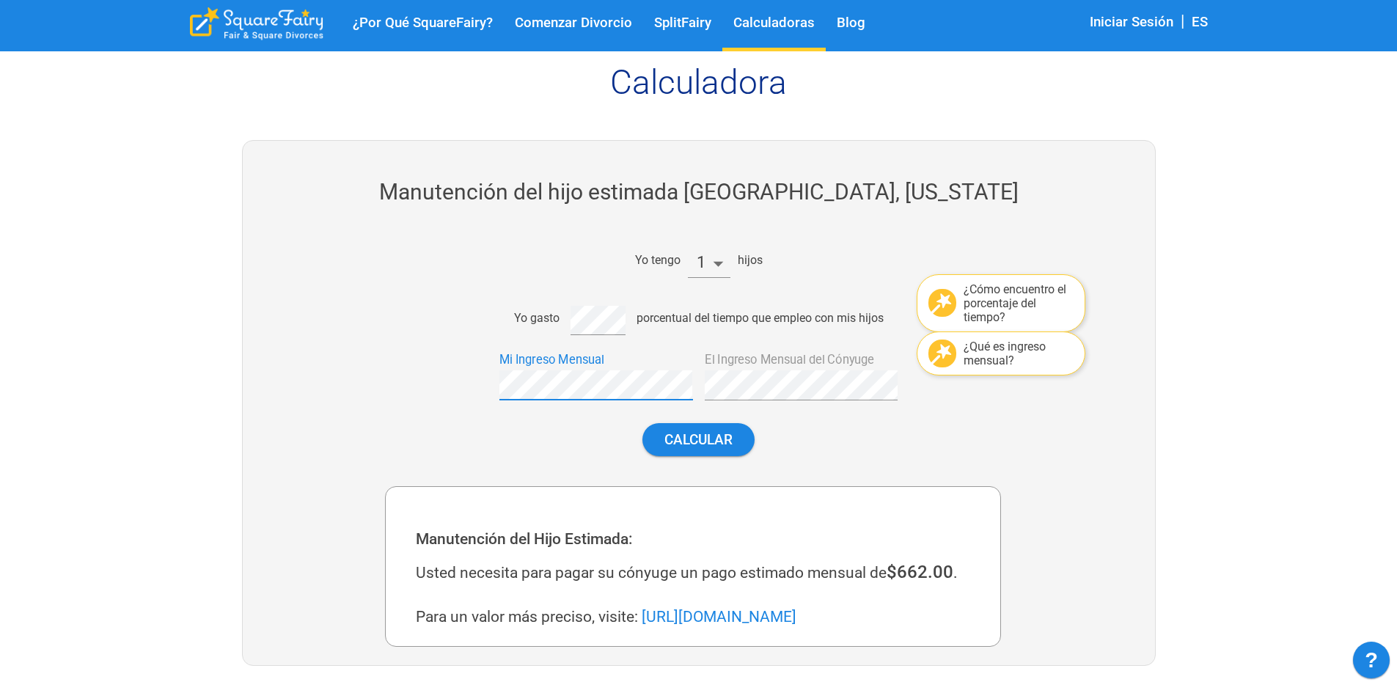
click at [445, 381] on div "Yo tengo 1 hijos ¿Cómo encuentro el porcentaje del tiempo? Yo gasto porcentual …" at bounding box center [693, 350] width 616 height 236
